Goal: Information Seeking & Learning: Learn about a topic

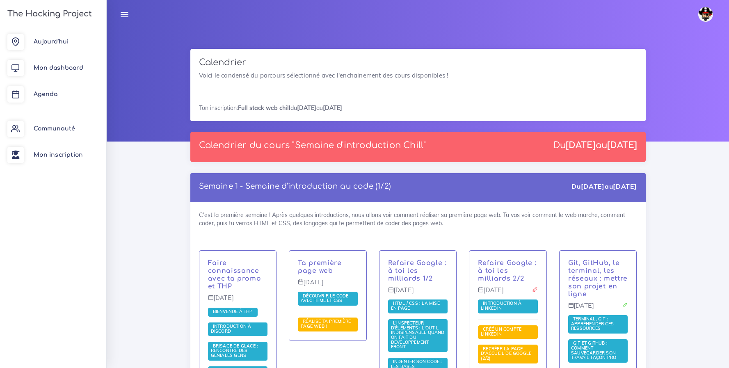
scroll to position [5158, 0]
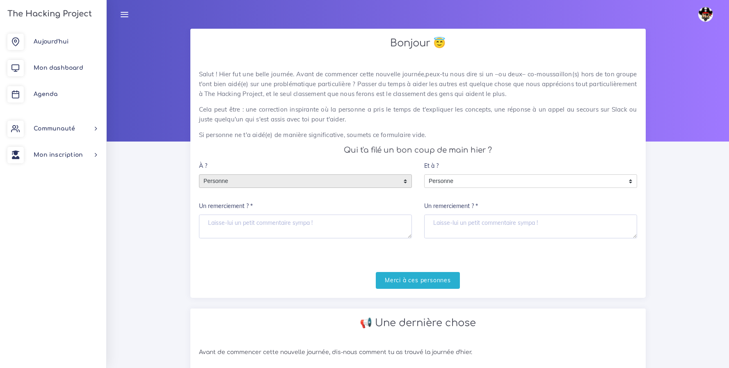
click at [357, 182] on span "Personne" at bounding box center [299, 181] width 200 height 13
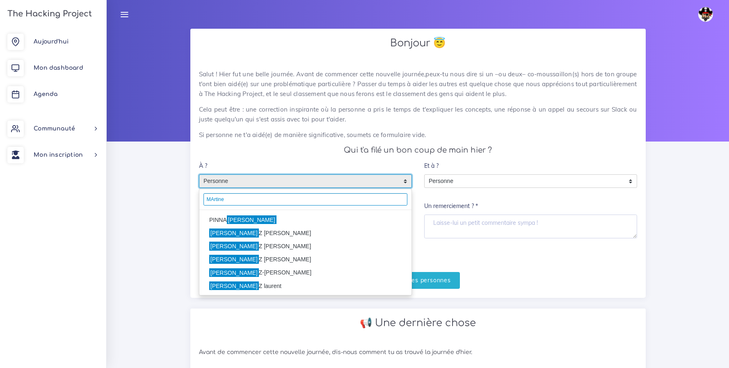
type input "MArtine"
click at [210, 219] on li "PINNA Martine" at bounding box center [305, 219] width 212 height 13
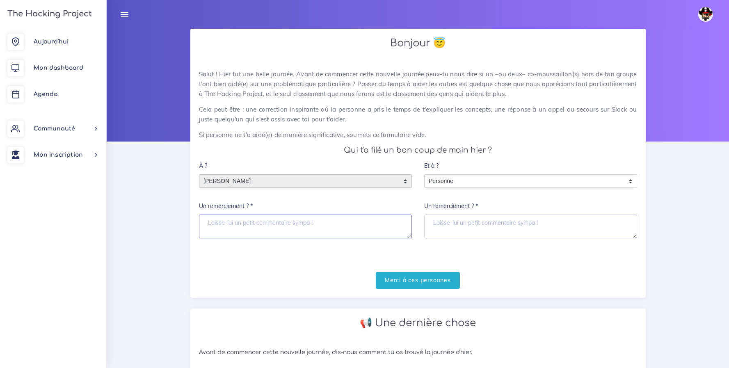
click at [225, 230] on textarea "Un remerciement ? *" at bounding box center [305, 226] width 213 height 24
type textarea "Merci pour ta compréhension Martine ;)"
click at [428, 286] on input "Merci à ces personnes" at bounding box center [418, 280] width 84 height 17
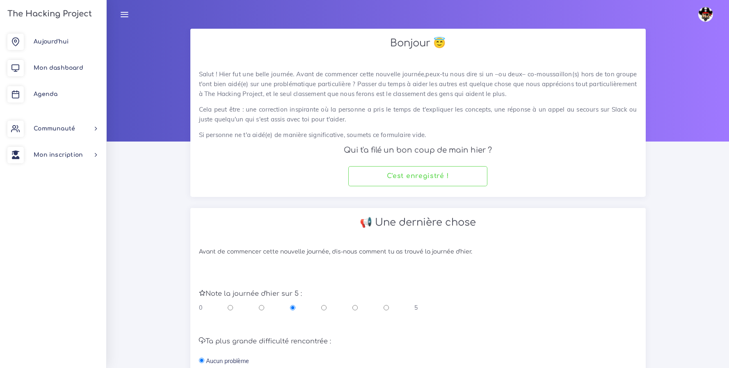
click at [386, 308] on input "radio" at bounding box center [385, 307] width 5 height 8
radio input "true"
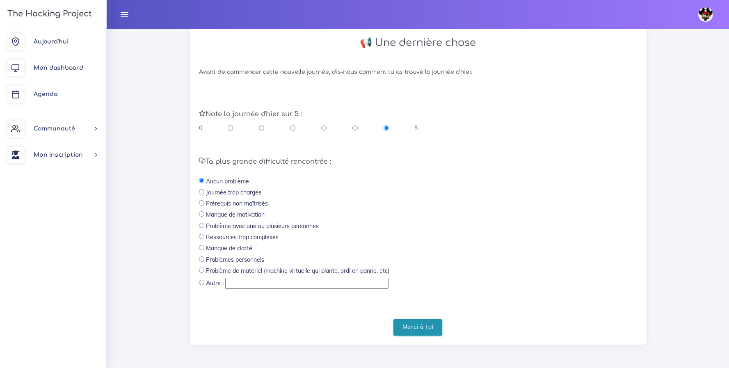
click at [423, 327] on input "Merci à toi" at bounding box center [417, 327] width 49 height 17
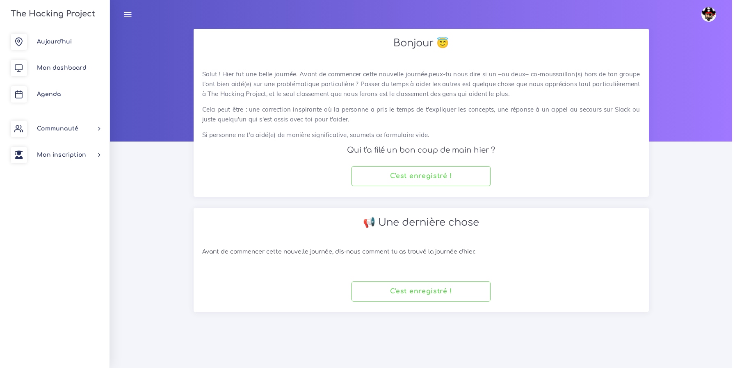
scroll to position [0, 0]
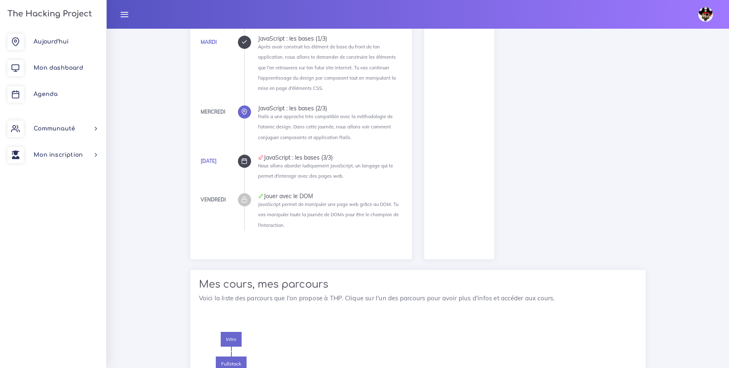
scroll to position [99, 0]
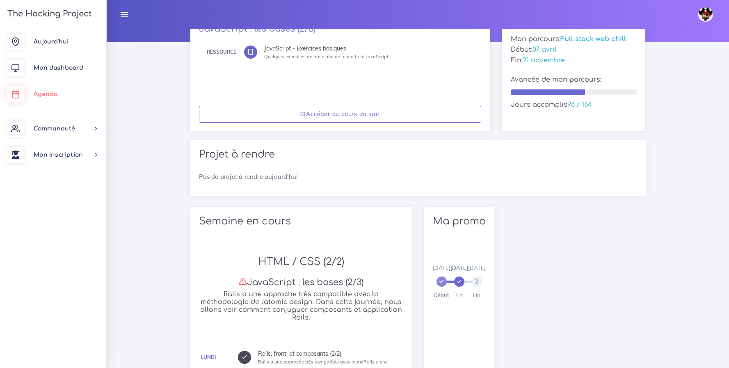
click at [32, 89] on link "Agenda" at bounding box center [53, 94] width 106 height 26
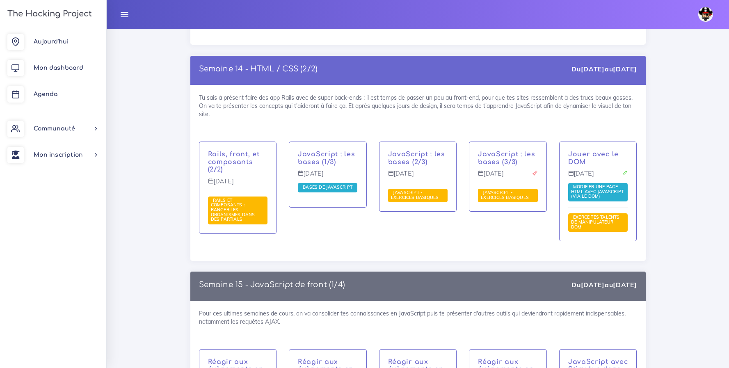
scroll to position [4197, 0]
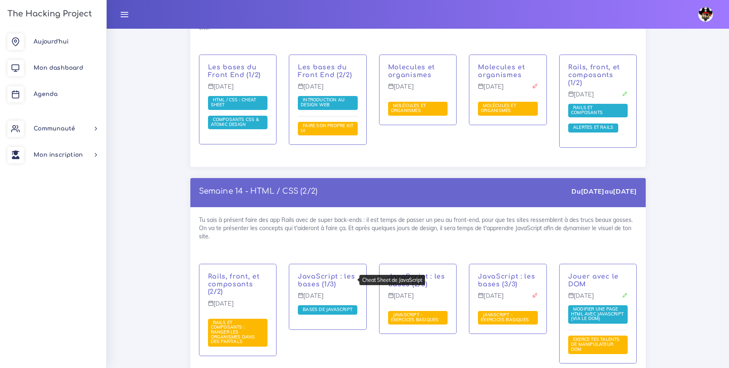
click at [333, 306] on span "Bases de JavaScript" at bounding box center [328, 309] width 54 height 6
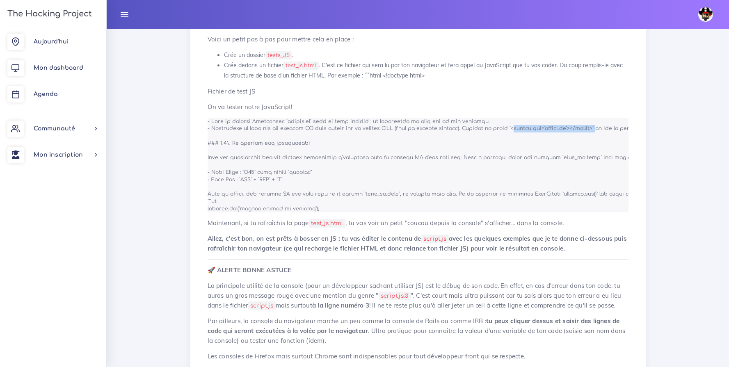
drag, startPoint x: 572, startPoint y: 135, endPoint x: 495, endPoint y: 137, distance: 77.1
click at [495, 137] on code at bounding box center [669, 165] width 922 height 96
copy code "<script src="script.js"></script>`"
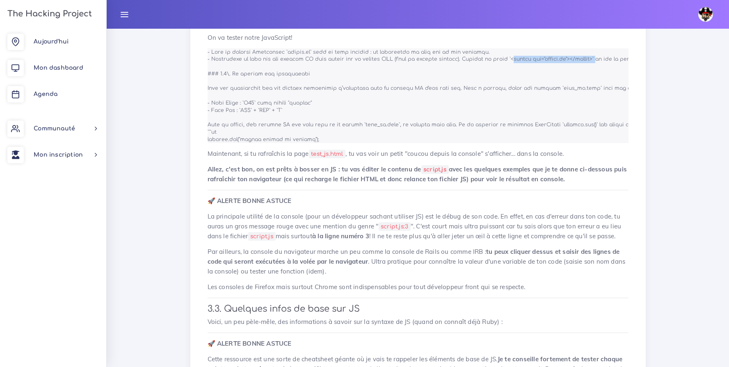
scroll to position [715, 0]
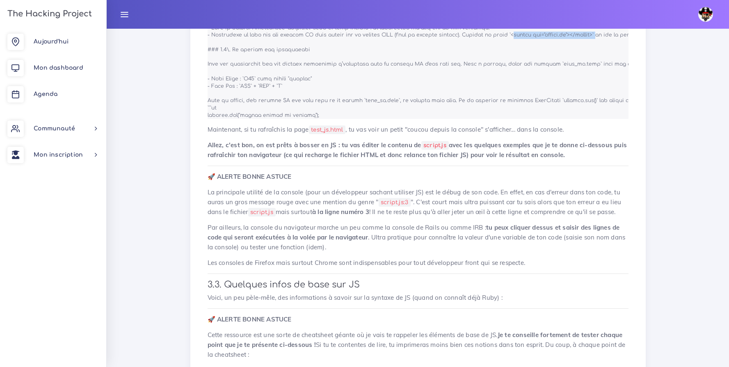
drag, startPoint x: 306, startPoint y: 121, endPoint x: 212, endPoint y: 115, distance: 93.7
click at [212, 115] on pre at bounding box center [418, 71] width 421 height 95
click at [226, 119] on code at bounding box center [669, 72] width 922 height 96
drag, startPoint x: 310, startPoint y: 123, endPoint x: 206, endPoint y: 116, distance: 104.0
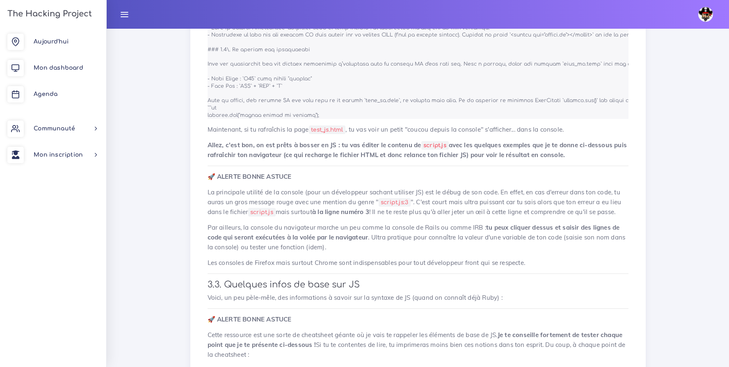
copy code "```js console.log("coucou depuis la console");"
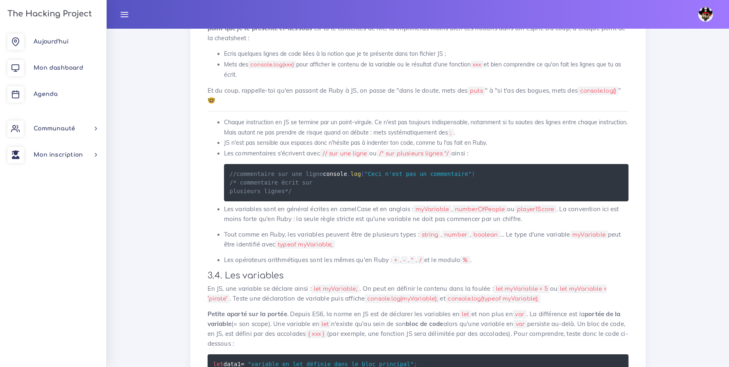
scroll to position [1035, 0]
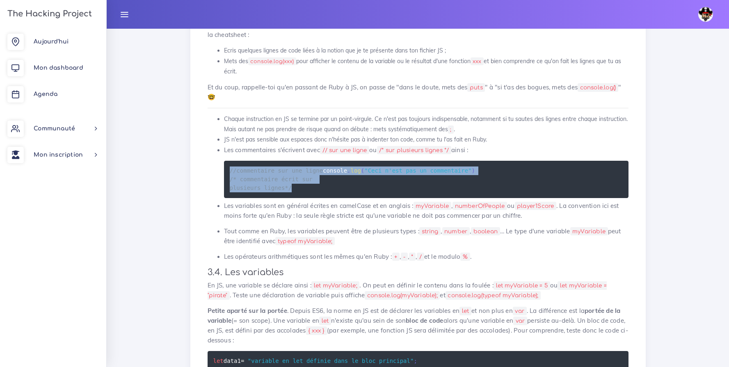
drag, startPoint x: 269, startPoint y: 211, endPoint x: 224, endPoint y: 181, distance: 53.2
click at [224, 181] on pre "//commentaire sur une ligne console . log ( "Ceci n'est pas un commentaire" ) /…" at bounding box center [426, 179] width 404 height 37
copy code "//commentaire sur une ligne console . log ( "Ceci n'est pas un commentaire" ) /…"
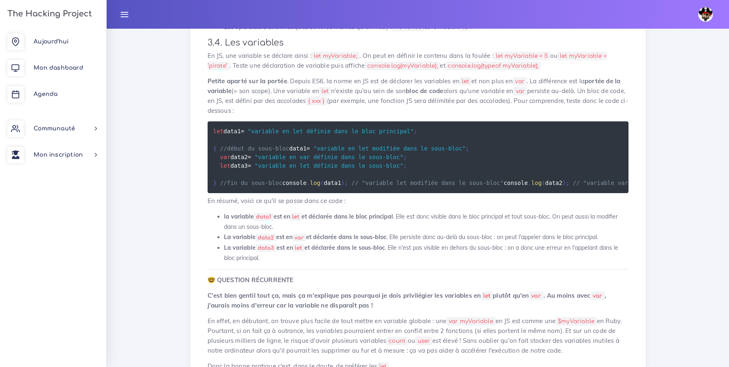
scroll to position [1266, 0]
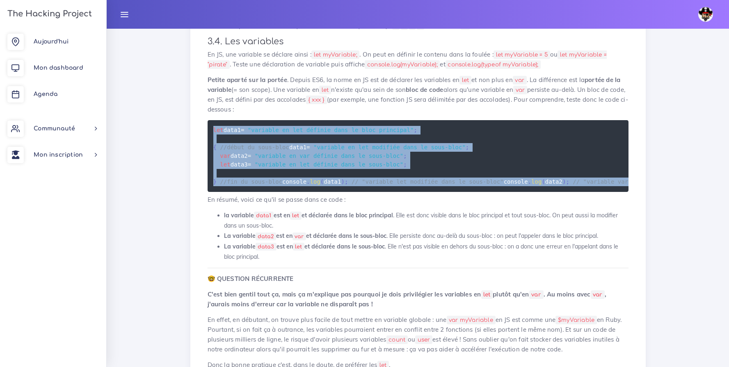
drag, startPoint x: 527, startPoint y: 256, endPoint x: 221, endPoint y: 142, distance: 326.5
click at [221, 142] on pre "let data1 = "variable en let définie dans le bloc principal" ; { //début du sou…" at bounding box center [418, 156] width 421 height 72
copy code "let data1 = "variable en let définie dans le bloc principal" ; { //début du sou…"
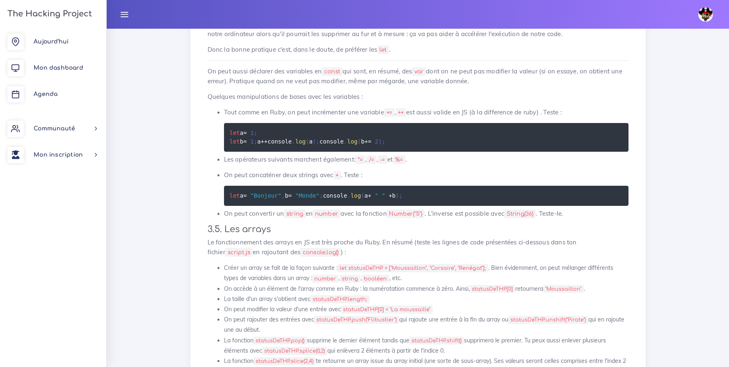
scroll to position [1590, 0]
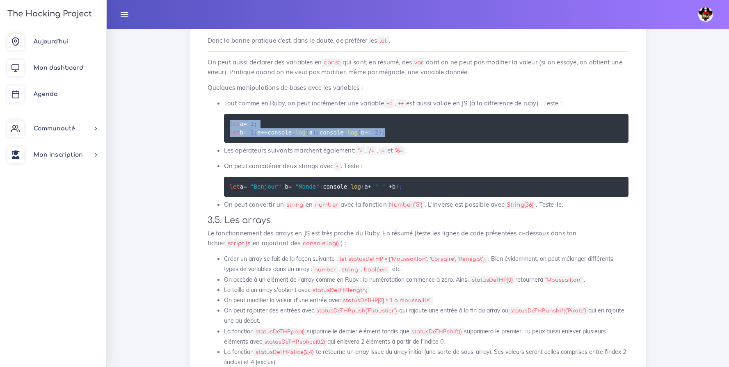
drag, startPoint x: 306, startPoint y: 233, endPoint x: 211, endPoint y: 186, distance: 106.2
click at [211, 186] on ul "Tout comme en Ruby, on peut incrémenter une variable += , ++ est aussi valide e…" at bounding box center [418, 153] width 421 height 111
copy code "let a = 1 ; let b = 1 ; a ++ console . log ( a ) ; console . log ( b += 2 ) ;"
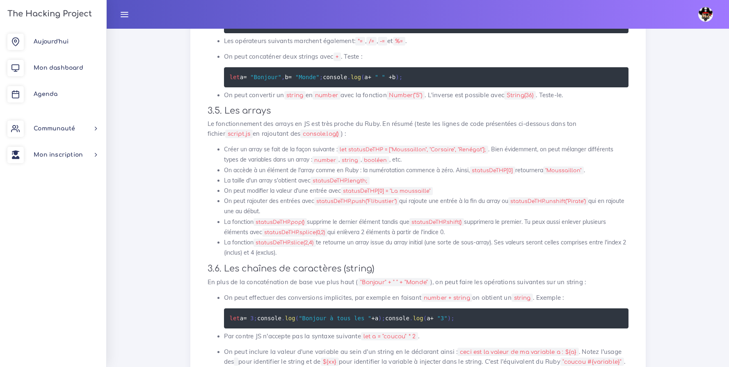
scroll to position [1702, 0]
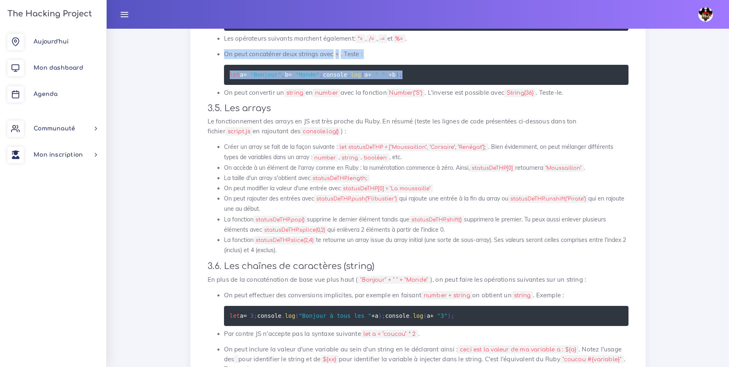
drag, startPoint x: 328, startPoint y: 182, endPoint x: 198, endPoint y: 157, distance: 132.1
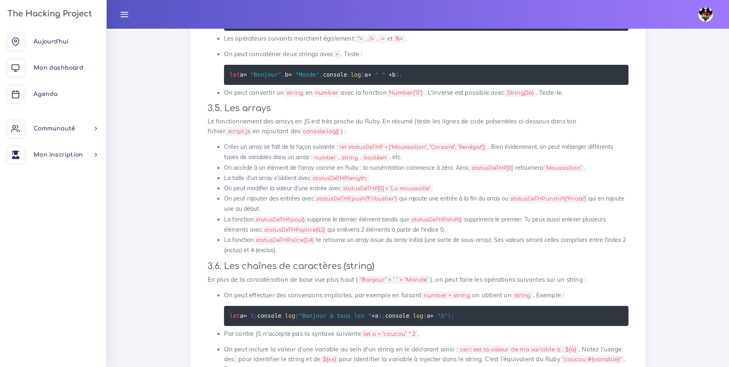
click at [359, 98] on p "On peut convertir un string en number avec la fonction Number("5") . L'inverse …" at bounding box center [426, 93] width 404 height 10
drag, startPoint x: 321, startPoint y: 184, endPoint x: 225, endPoint y: 173, distance: 96.5
click at [225, 85] on pre "let a = "Bonjour" , b = "Monde" ; console . log ( a + " " + b ) ;" at bounding box center [426, 75] width 404 height 20
copy code "let a = "Bonjour" , b = "Monde" ; console . log ( a + " " + b ) ;"
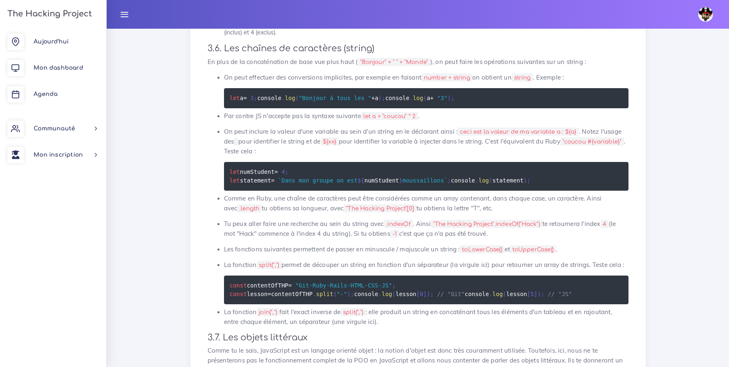
scroll to position [1923, 0]
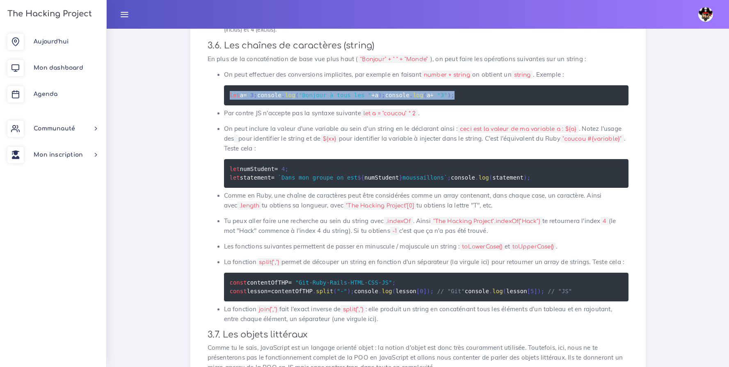
drag, startPoint x: 308, startPoint y: 226, endPoint x: 226, endPoint y: 208, distance: 84.0
click at [226, 105] on pre "let a = 3 ; console . log ( "Bonjour à tous les " + a ) ; console . log ( a + "…" at bounding box center [426, 95] width 404 height 20
copy code "let a = 3 ; console . log ( "Bonjour à tous les " + a ) ; console . log ( a + "…"
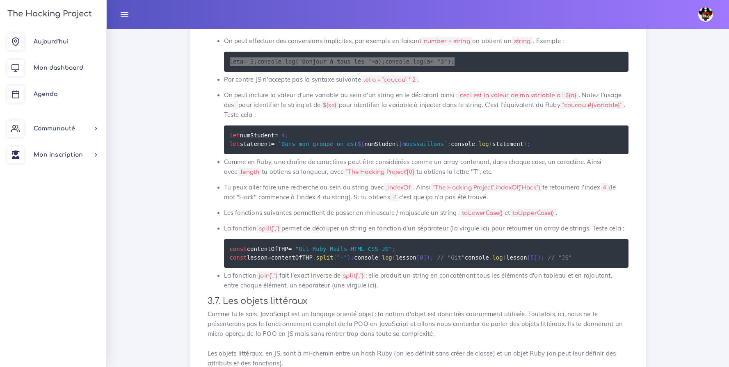
scroll to position [1980, 0]
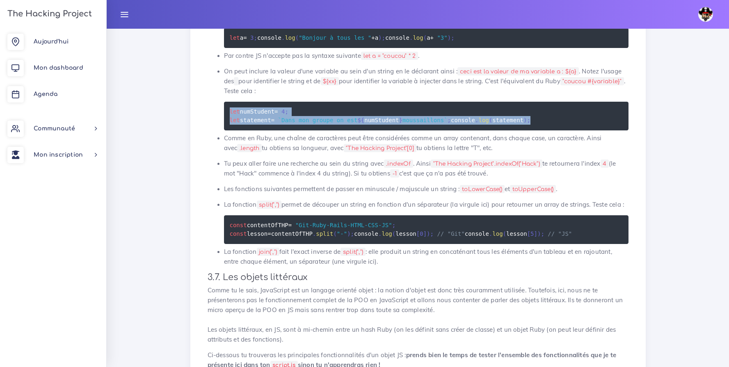
drag, startPoint x: 287, startPoint y: 254, endPoint x: 223, endPoint y: 239, distance: 65.2
click at [224, 130] on pre "let numStudent = 4 ; let statement = ` Dans mon groupe on est ${ numStudent } m…" at bounding box center [426, 116] width 404 height 29
copy code "let numStudent = 4 ; let statement = ` Dans mon groupe on est ${ numStudent } m…"
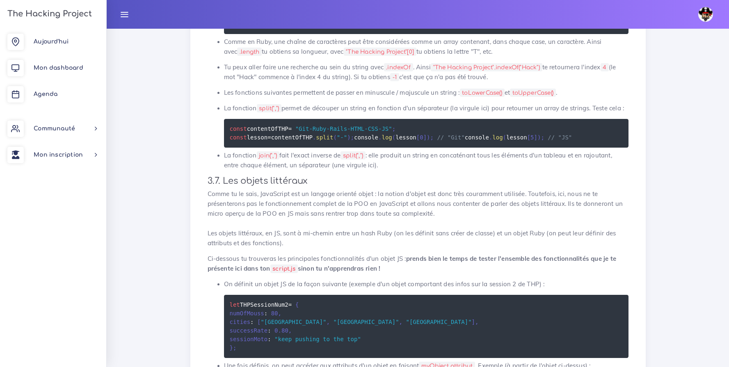
scroll to position [2079, 0]
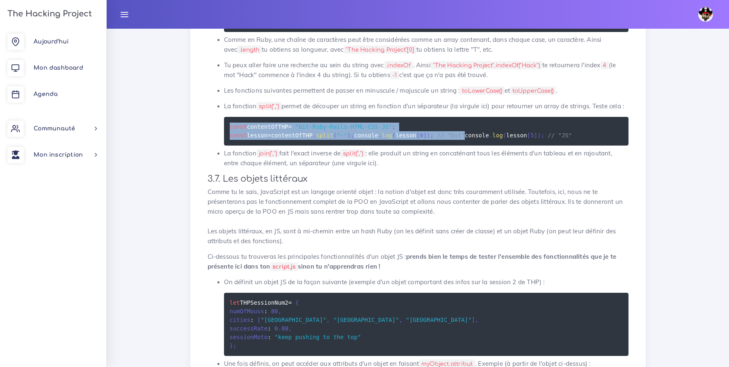
drag, startPoint x: 338, startPoint y: 283, endPoint x: 225, endPoint y: 262, distance: 115.0
click at [225, 146] on pre "const contentOfTHP = "Git-Ruby-Rails-HTML-CSS-JS" ; const lesson = contentOfTHP…" at bounding box center [426, 131] width 404 height 29
drag, startPoint x: 342, startPoint y: 290, endPoint x: 211, endPoint y: 258, distance: 134.9
click at [211, 168] on ul "On peut effectuer des conversions implicites, par exemple en faisant number + s…" at bounding box center [418, 41] width 421 height 254
copy code "const contentOfTHP = "Git-Ruby-Rails-HTML-CSS-JS" ; const lesson = contentOfTHP…"
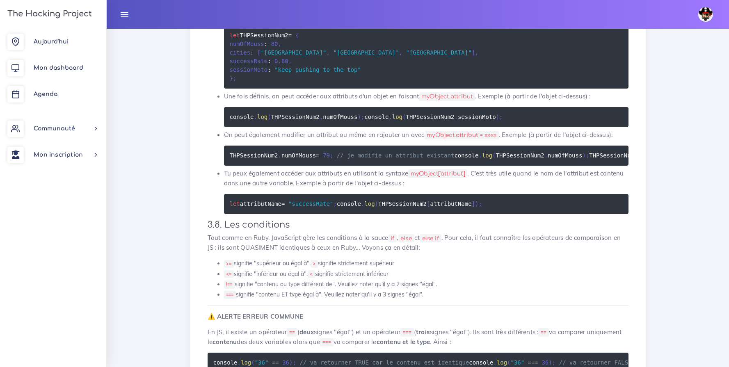
scroll to position [2347, 0]
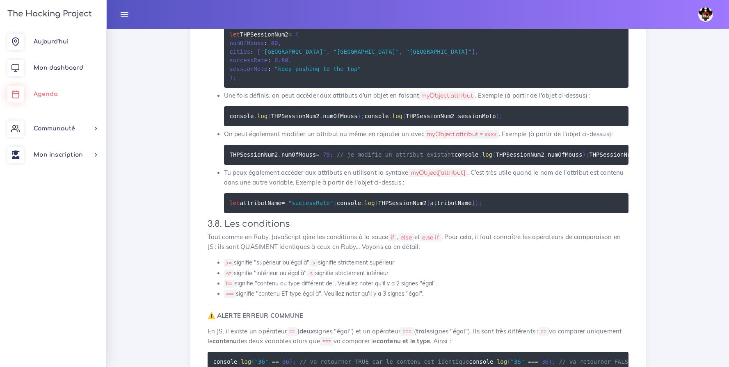
click at [42, 96] on span "Agenda" at bounding box center [46, 94] width 24 height 6
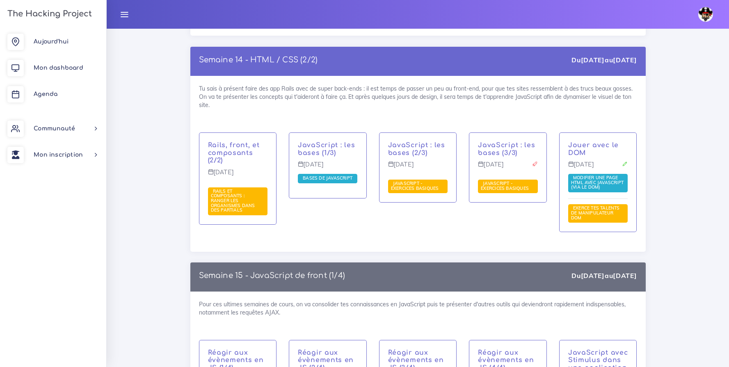
scroll to position [4298, 0]
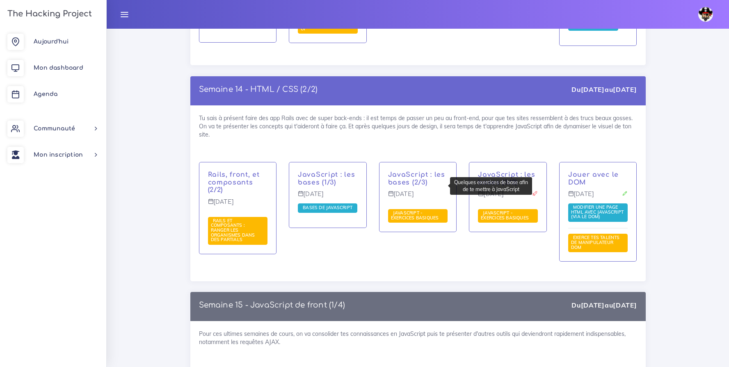
click at [419, 210] on span "JavaScript - Exercices basiques" at bounding box center [416, 215] width 50 height 11
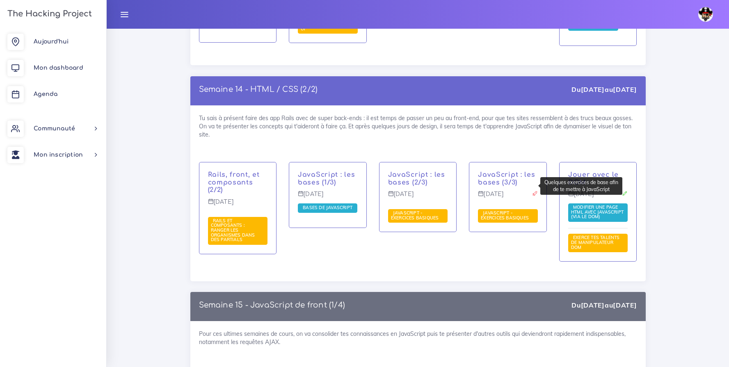
click at [508, 210] on span "JavaScript - Exercices basiques" at bounding box center [506, 215] width 50 height 11
click at [418, 210] on span "JavaScript - Exercices basiques" at bounding box center [416, 215] width 50 height 11
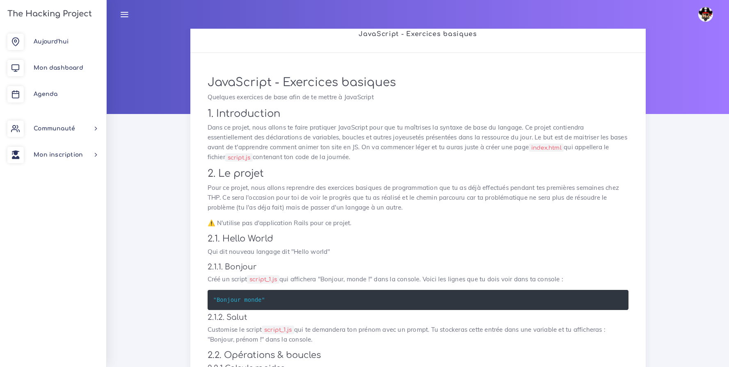
scroll to position [28, 0]
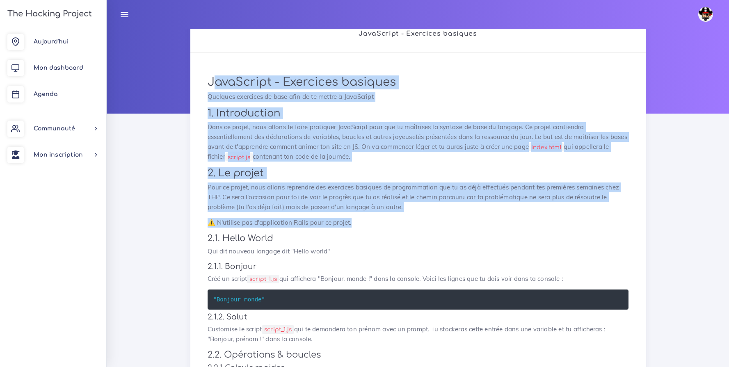
drag, startPoint x: 213, startPoint y: 82, endPoint x: 382, endPoint y: 221, distance: 218.7
drag, startPoint x: 208, startPoint y: 80, endPoint x: 331, endPoint y: 230, distance: 193.8
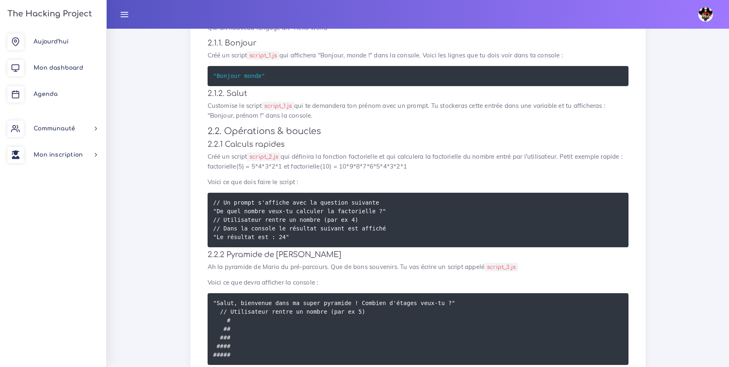
scroll to position [0, 0]
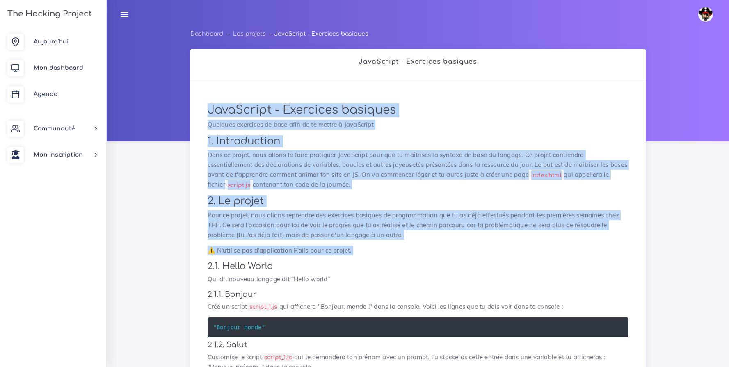
drag, startPoint x: 308, startPoint y: 288, endPoint x: 200, endPoint y: 108, distance: 210.1
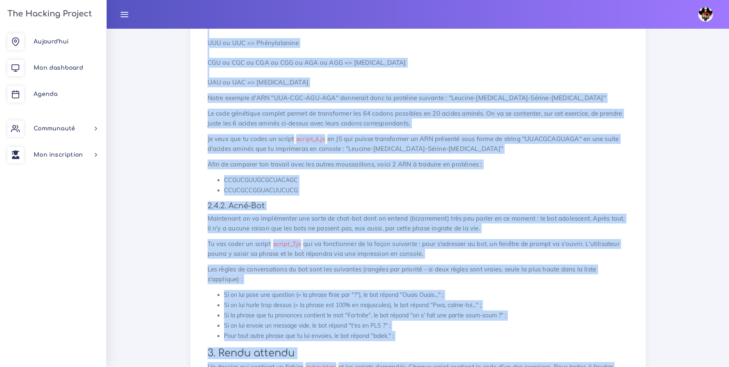
scroll to position [1455, 0]
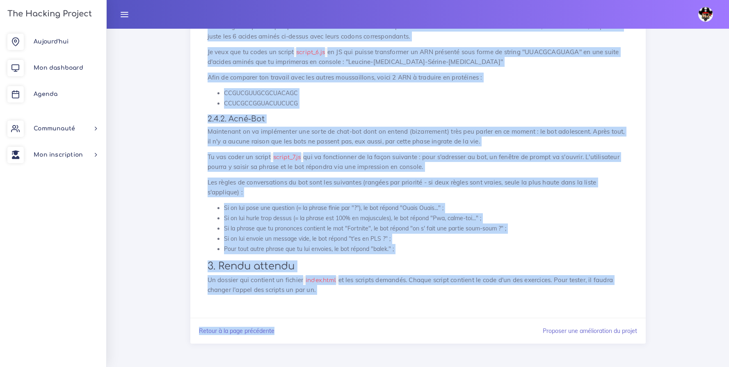
drag, startPoint x: 210, startPoint y: 109, endPoint x: 367, endPoint y: 299, distance: 246.5
copy div "JavaScript - Exercices basiques Quelques exercices de base afin de te mettre à …"
